Goal: Communication & Community: Answer question/provide support

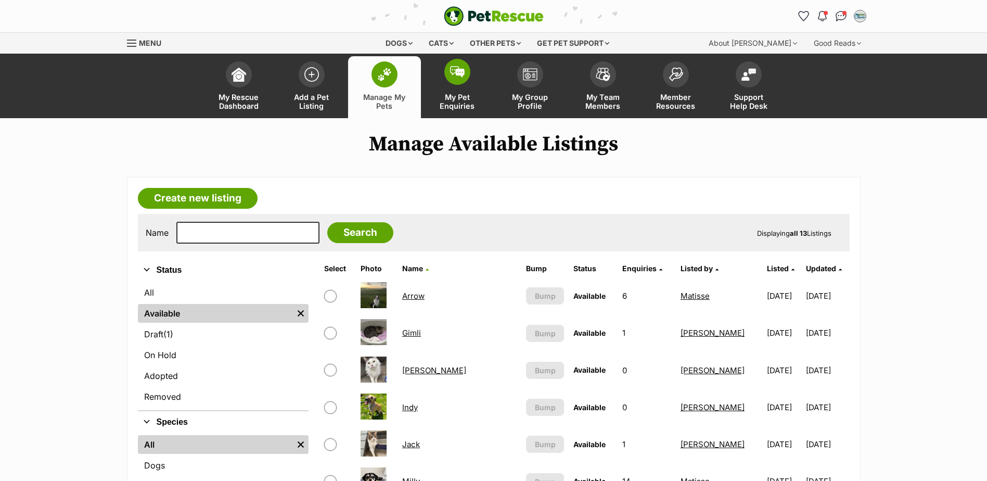
click at [467, 107] on span "My Pet Enquiries" at bounding box center [457, 102] width 47 height 18
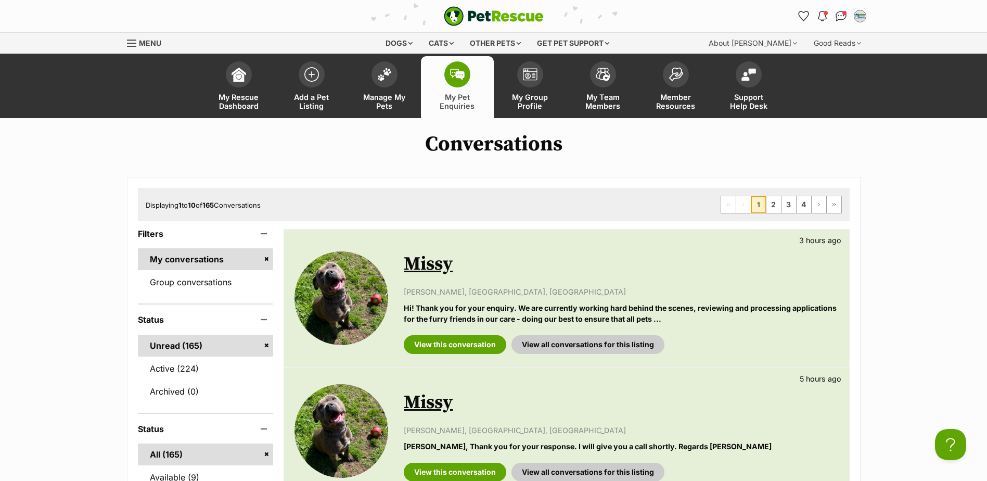
scroll to position [104, 0]
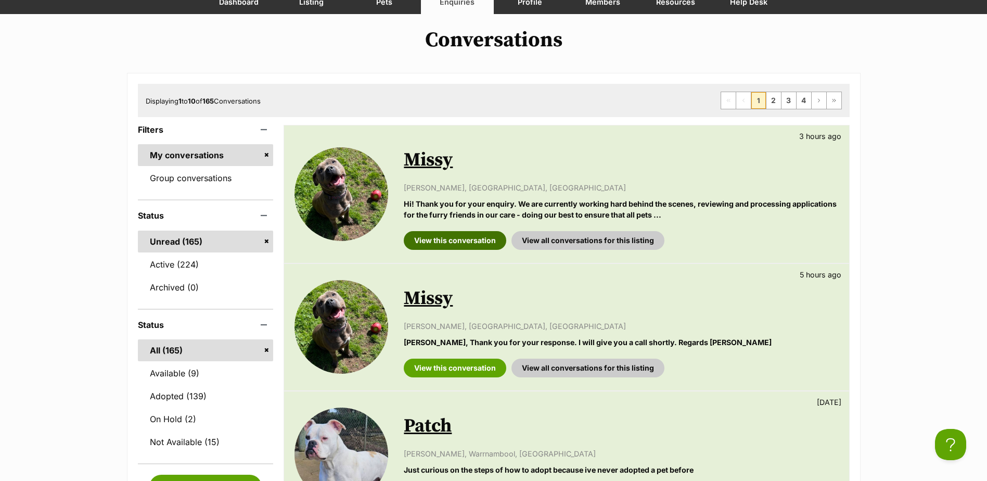
click at [467, 240] on link "View this conversation" at bounding box center [455, 240] width 103 height 19
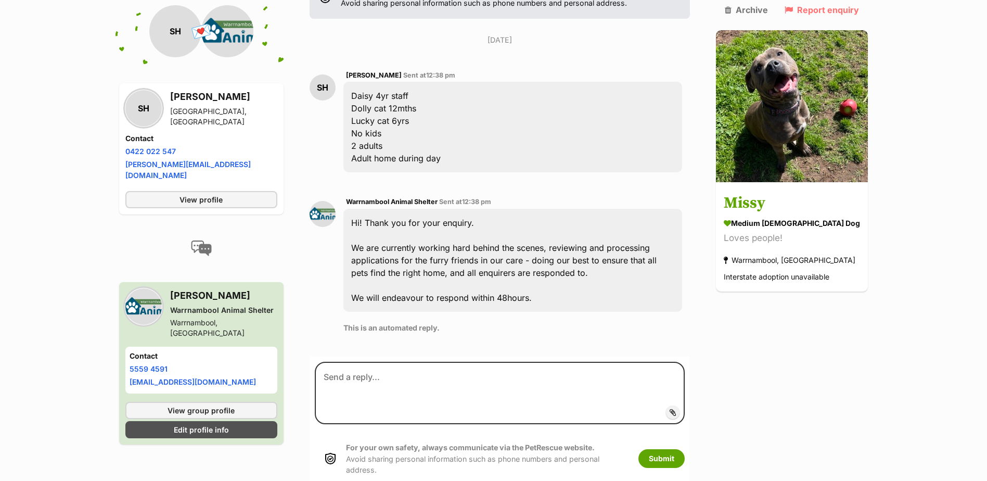
scroll to position [251, 0]
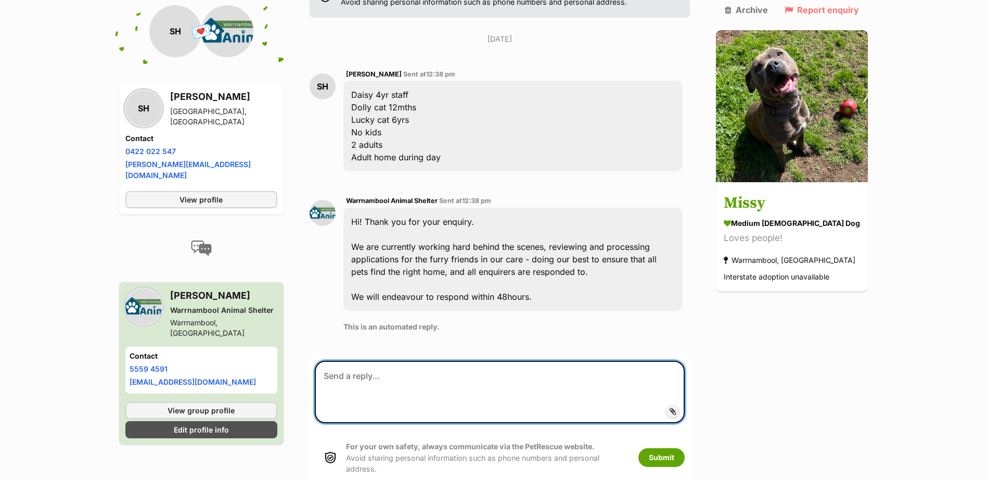
click at [453, 361] on textarea at bounding box center [500, 392] width 370 height 62
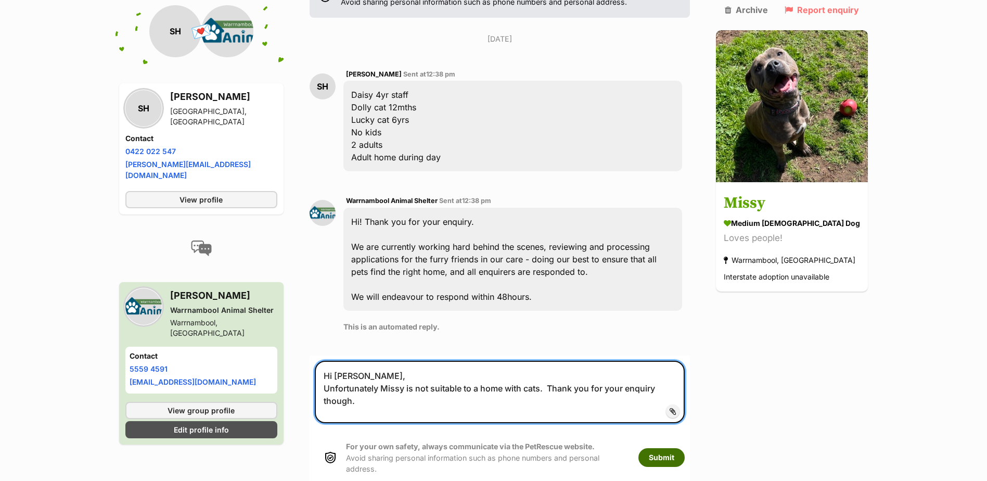
type textarea "Hi [PERSON_NAME], Unfortunately Missy is not suitable to a home with cats. Than…"
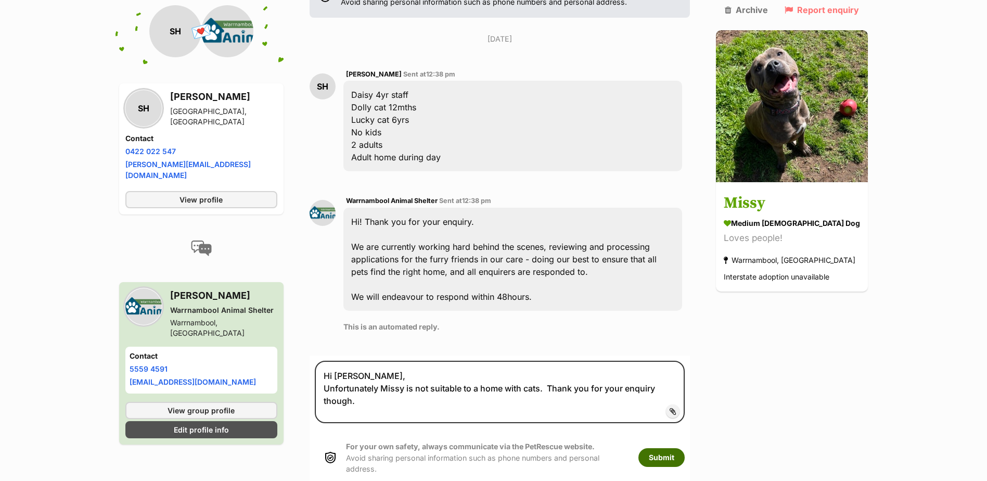
click at [675, 448] on button "Submit" at bounding box center [662, 457] width 46 height 19
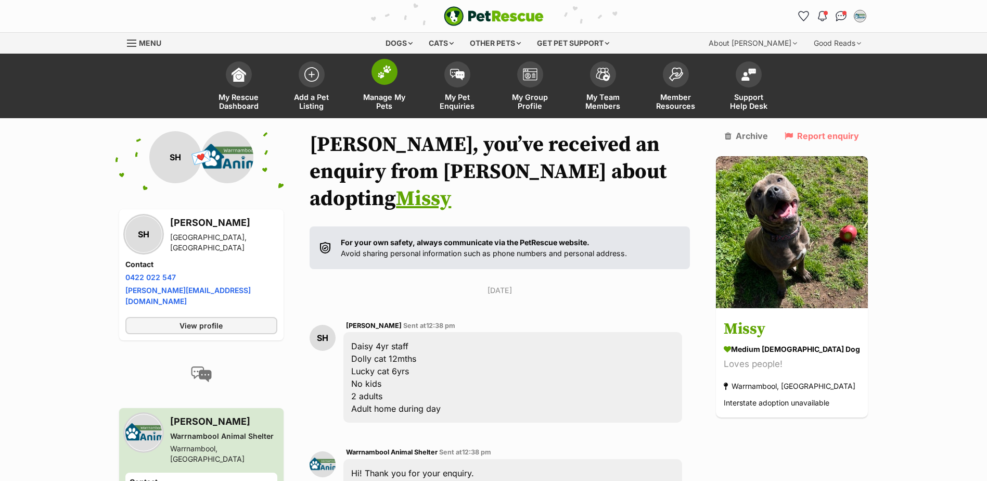
click at [388, 102] on span "Manage My Pets" at bounding box center [384, 102] width 47 height 18
